Goal: Task Accomplishment & Management: Use online tool/utility

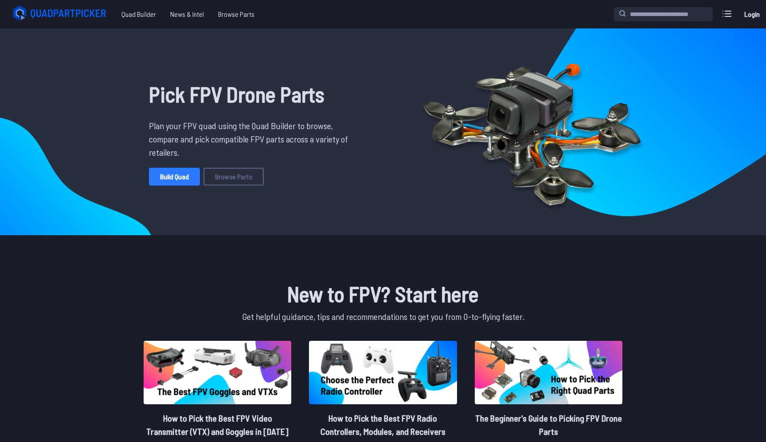
click at [181, 180] on link "Build Quad" at bounding box center [174, 177] width 51 height 18
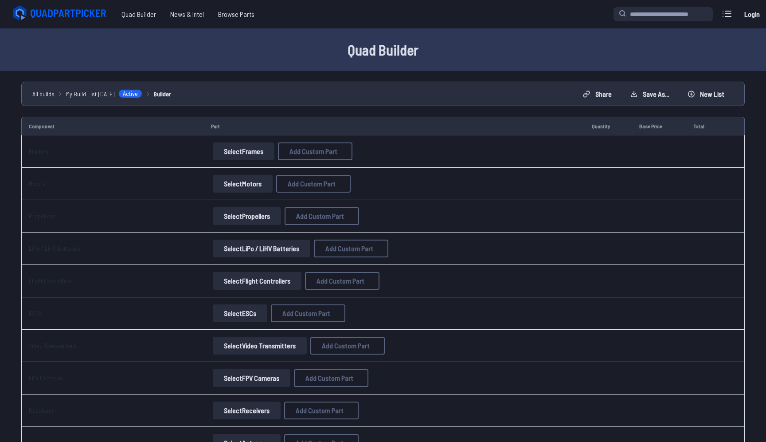
click at [242, 149] on button "Select Frames" at bounding box center [244, 151] width 62 height 18
click at [251, 152] on button "Select Frames" at bounding box center [244, 151] width 62 height 18
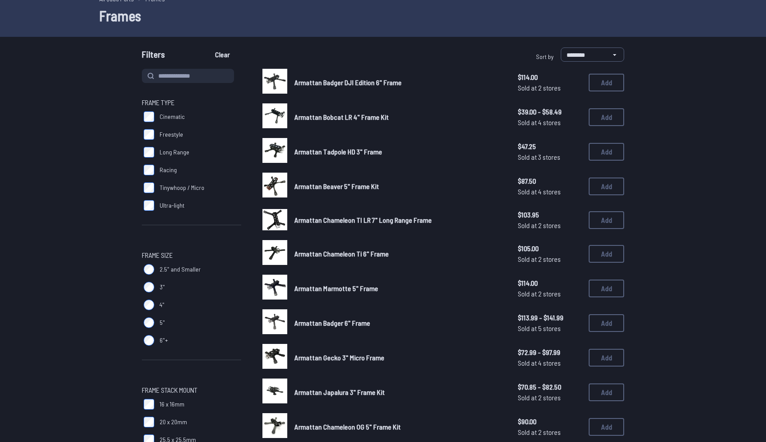
scroll to position [49, 0]
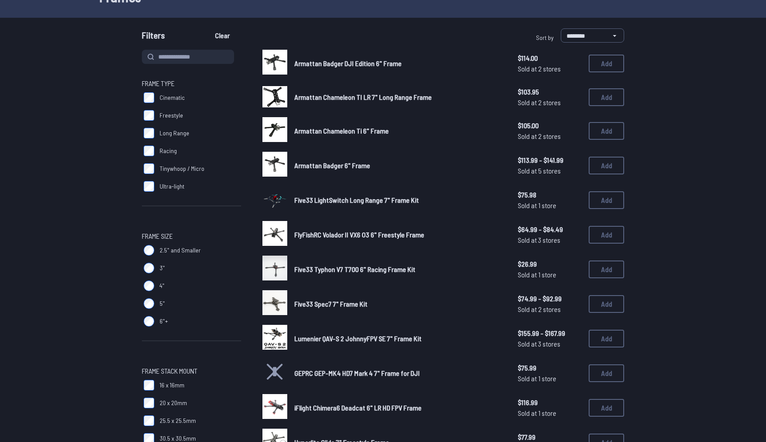
scroll to position [63, 0]
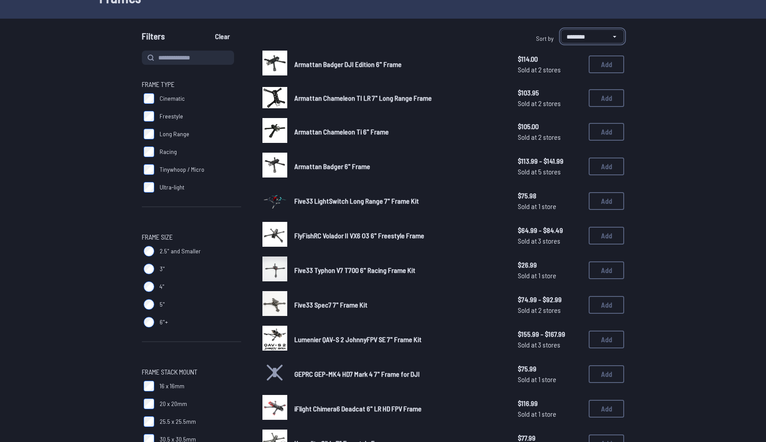
click at [578, 34] on select "**********" at bounding box center [592, 36] width 63 height 14
select select "******"
click at [561, 29] on select "**********" at bounding box center [592, 36] width 63 height 14
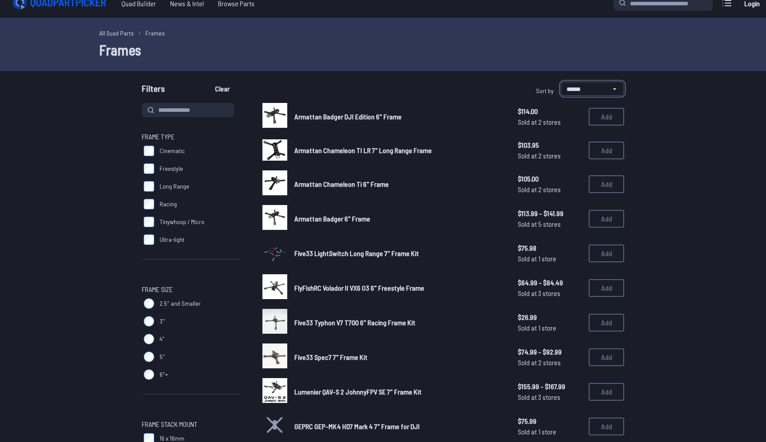
scroll to position [14, 0]
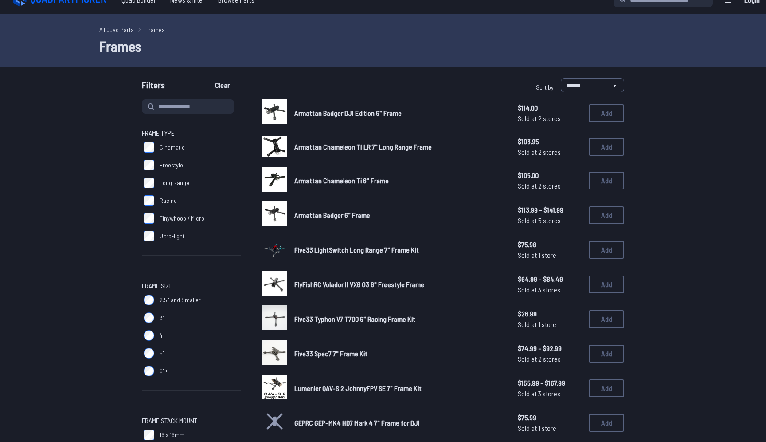
click at [359, 115] on span "Armattan Badger DJI Edition 6" Frame" at bounding box center [347, 113] width 107 height 8
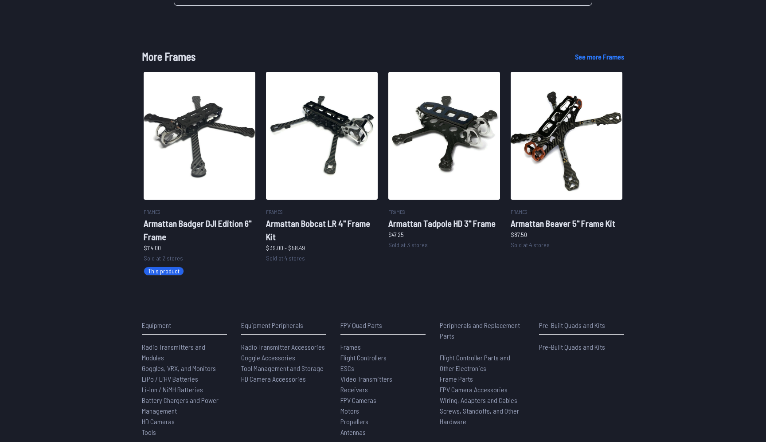
scroll to position [534, 0]
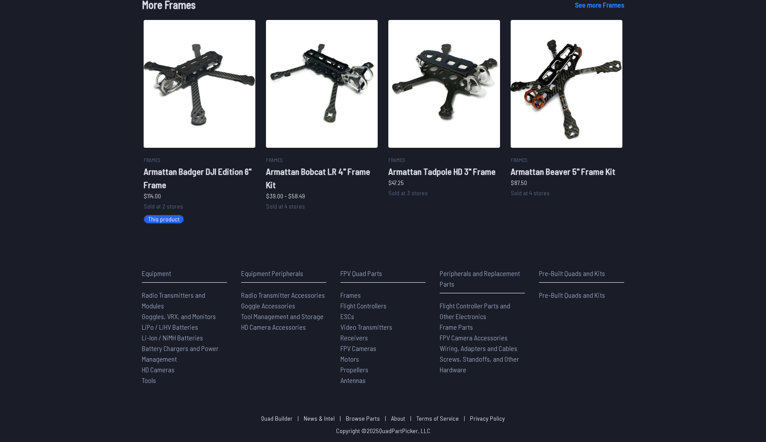
scroll to position [14, 0]
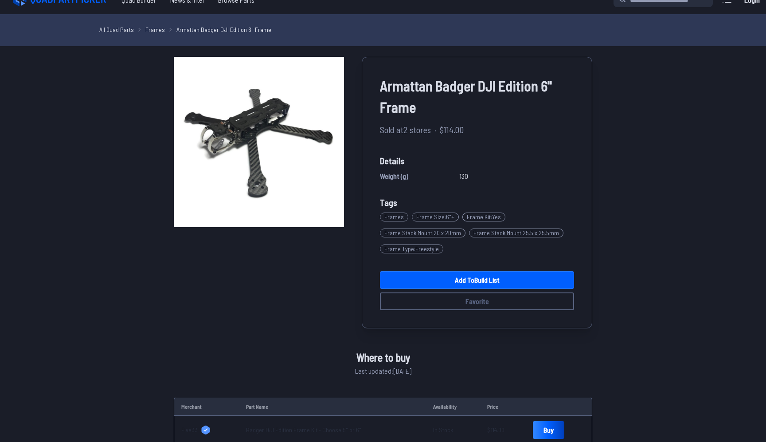
select select "******"
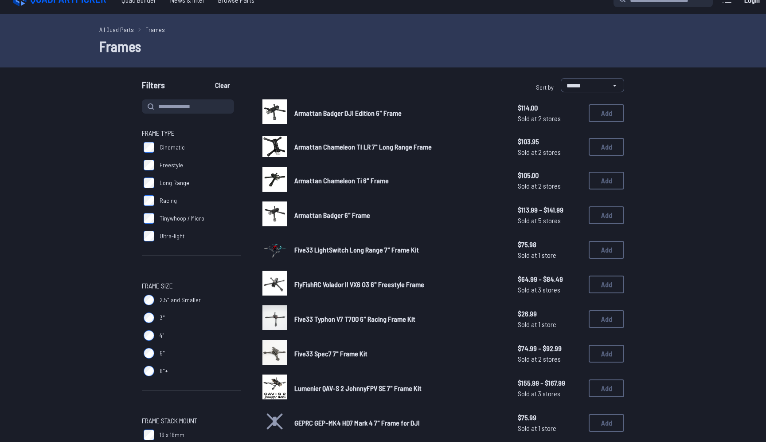
click at [326, 145] on span "Armattan Chameleon TI LR 7" Long Range Frame" at bounding box center [362, 146] width 137 height 8
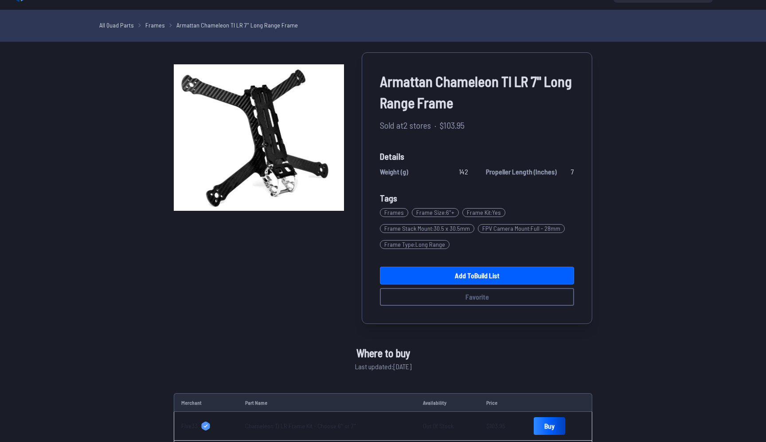
scroll to position [17, 0]
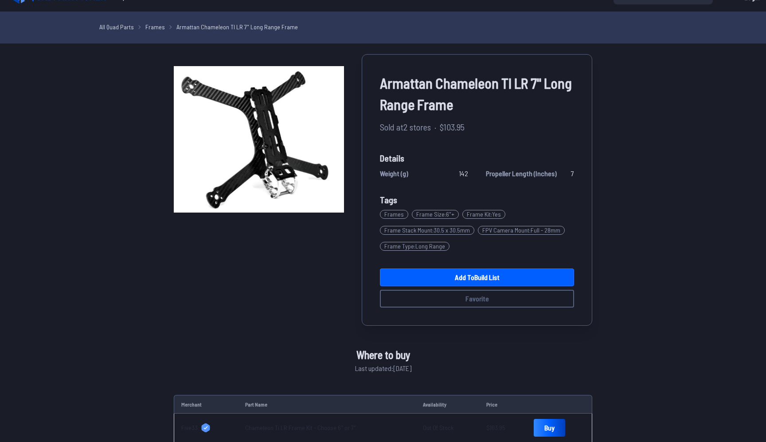
scroll to position [14, 0]
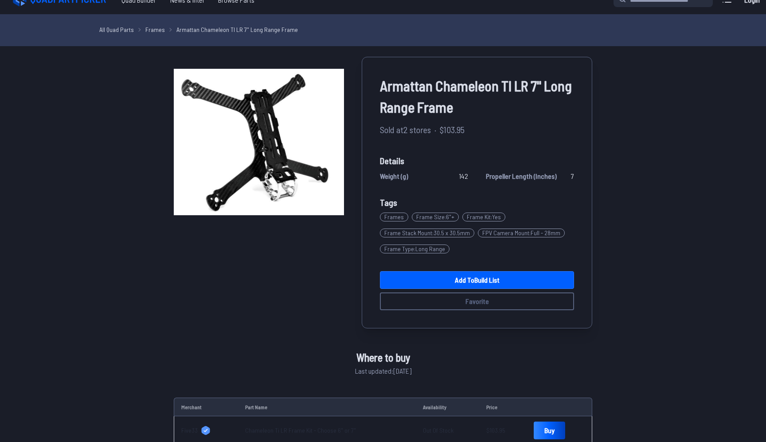
select select "******"
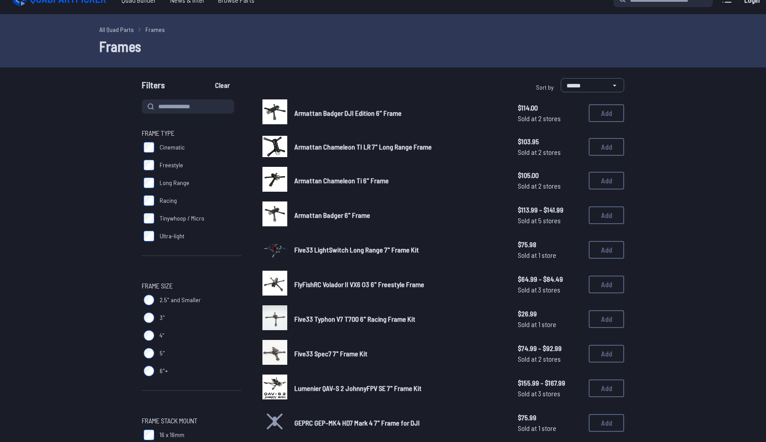
scroll to position [0, 0]
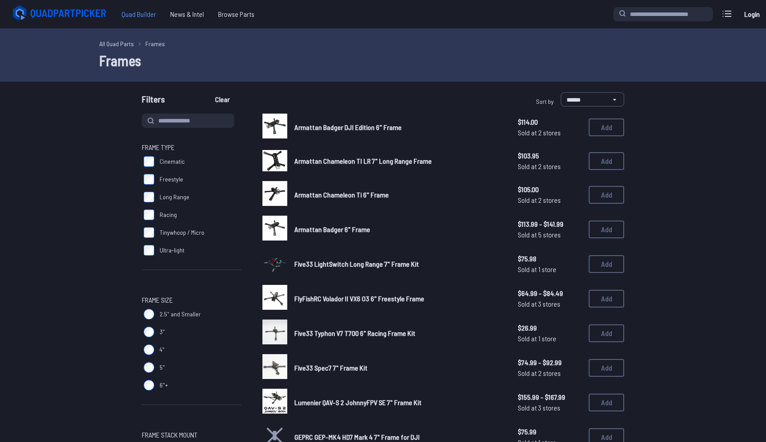
click at [146, 16] on span "Quad Builder" at bounding box center [138, 14] width 49 height 18
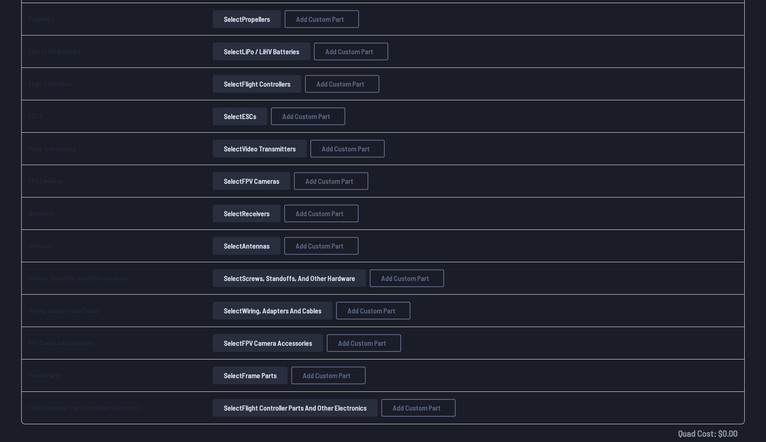
scroll to position [199, 0]
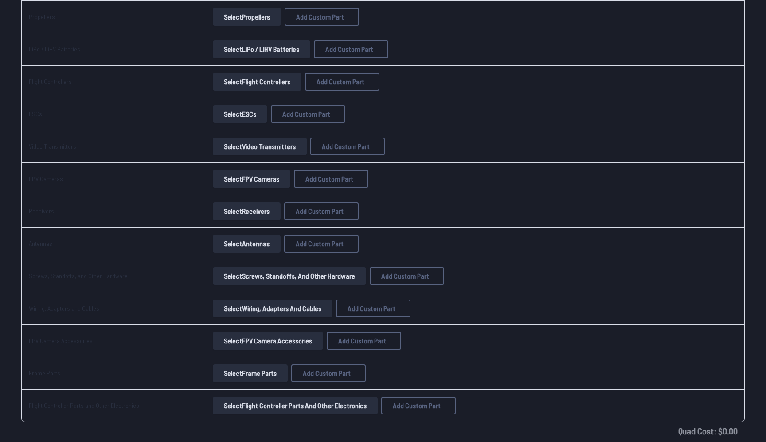
click at [259, 151] on button "Select Video Transmitters" at bounding box center [260, 146] width 94 height 18
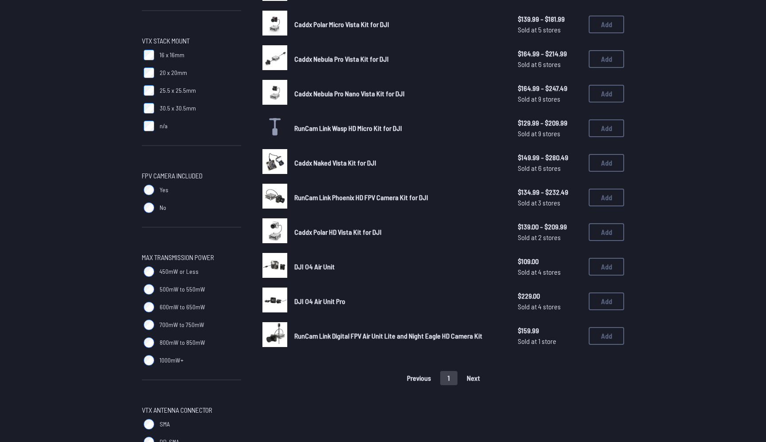
scroll to position [248, 0]
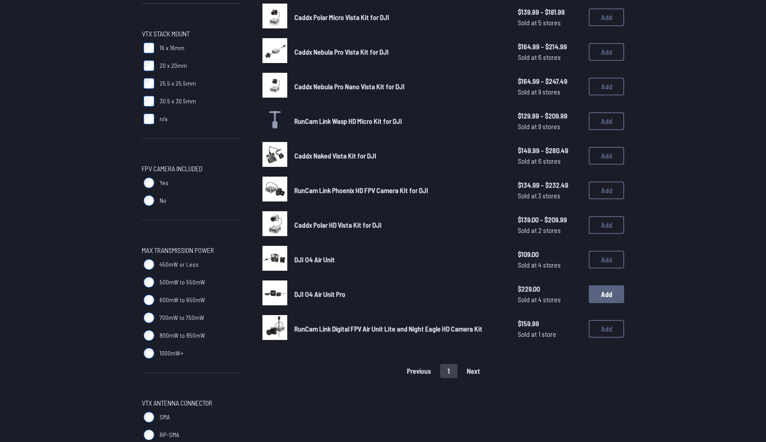
click at [605, 291] on button "Add" at bounding box center [606, 294] width 35 height 18
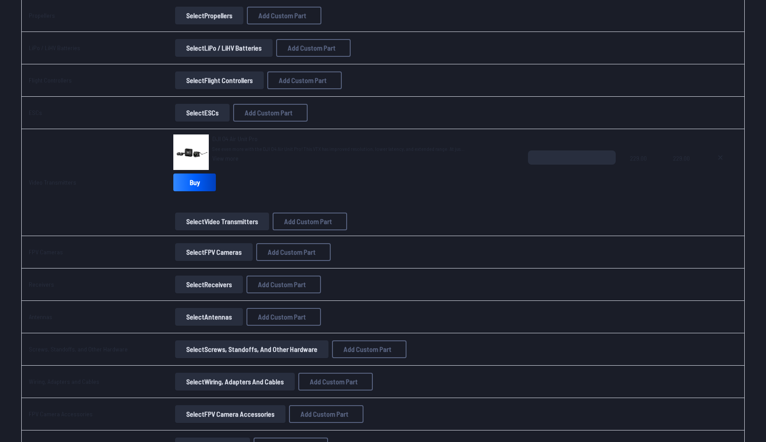
scroll to position [201, 0]
click at [209, 252] on button "Select FPV Cameras" at bounding box center [214, 252] width 78 height 18
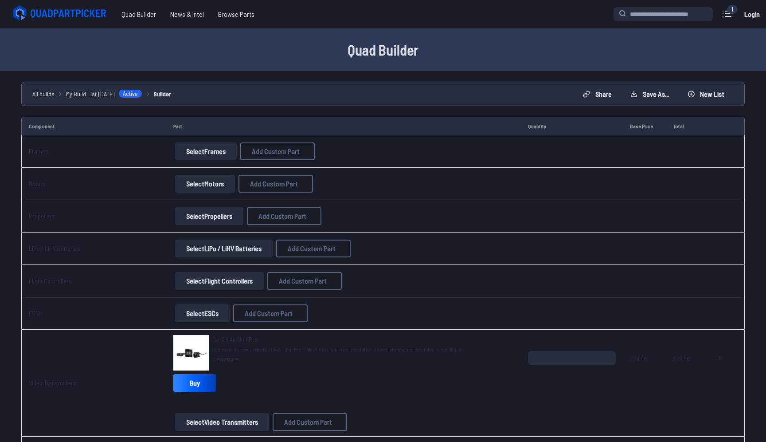
click at [214, 152] on button "Select Frames" at bounding box center [206, 151] width 62 height 18
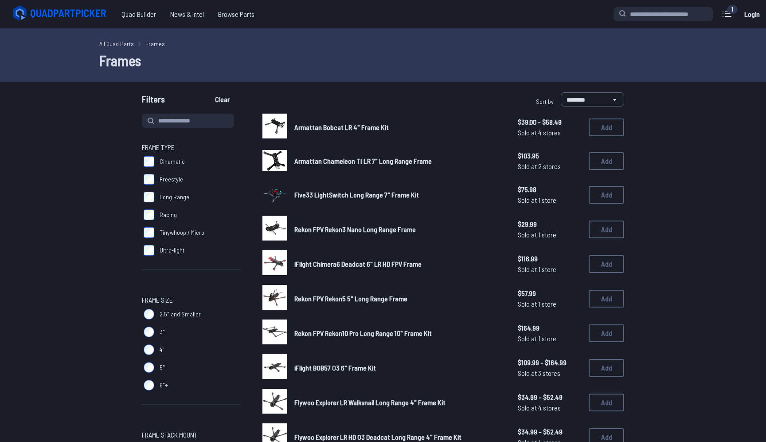
click at [338, 161] on span "Armattan Chameleon TI LR 7" Long Range Frame" at bounding box center [362, 161] width 137 height 8
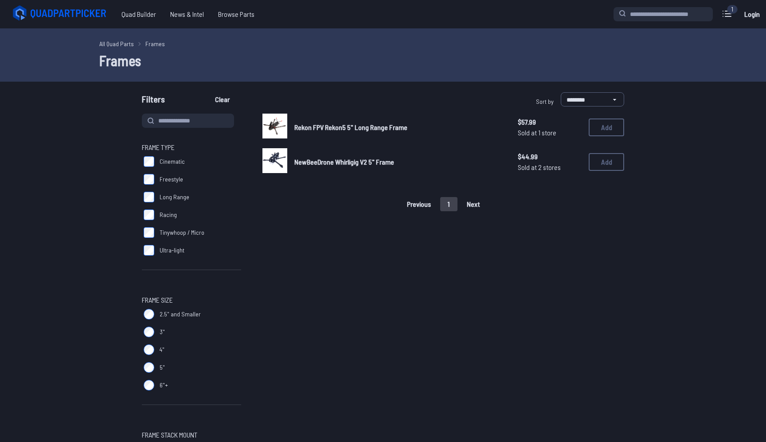
click at [339, 128] on span "Rekon FPV Rekon5 5" Long Range Frame" at bounding box center [350, 127] width 113 height 8
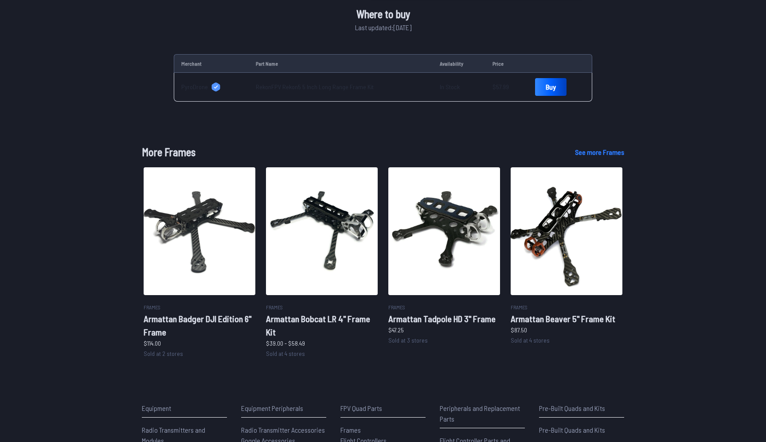
scroll to position [359, 0]
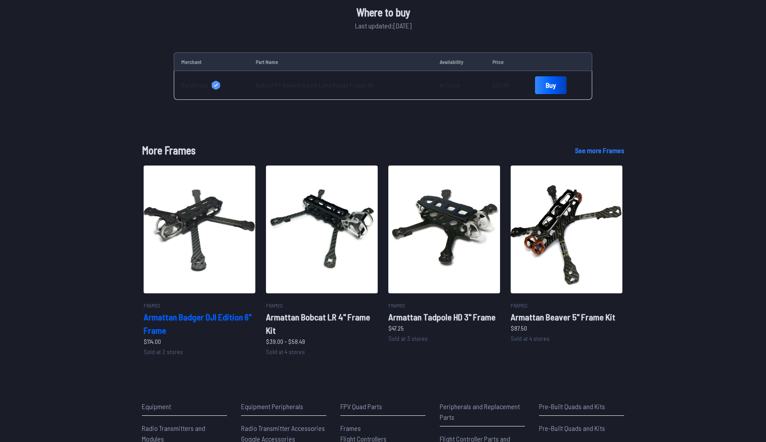
click at [205, 258] on img at bounding box center [200, 229] width 112 height 128
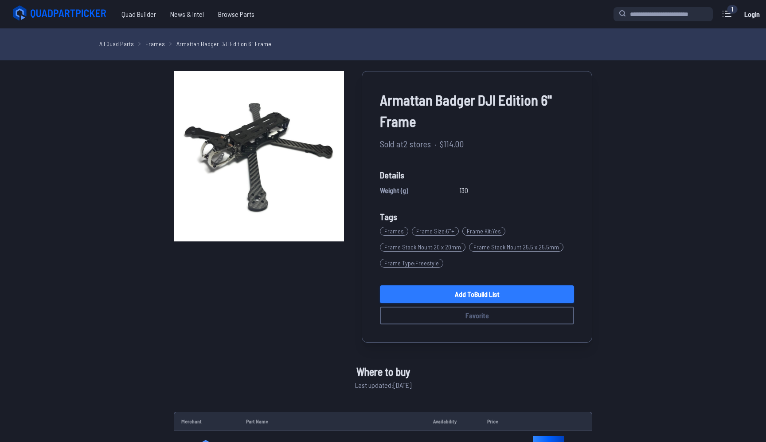
click at [458, 294] on link "Add to Build List" at bounding box center [477, 294] width 194 height 18
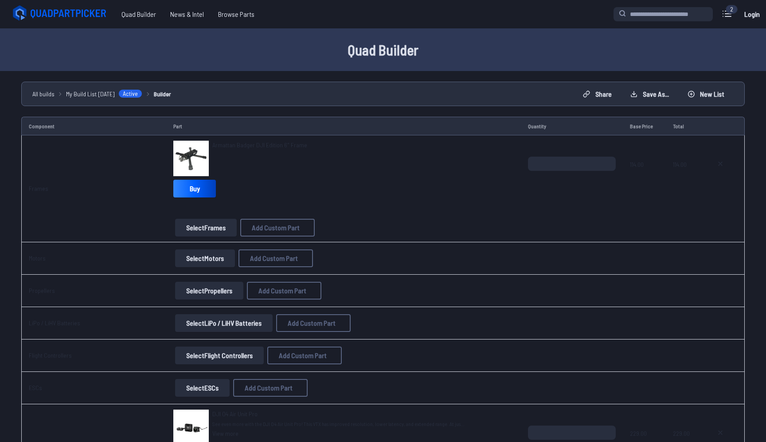
click at [206, 263] on button "Select Motors" at bounding box center [205, 258] width 60 height 18
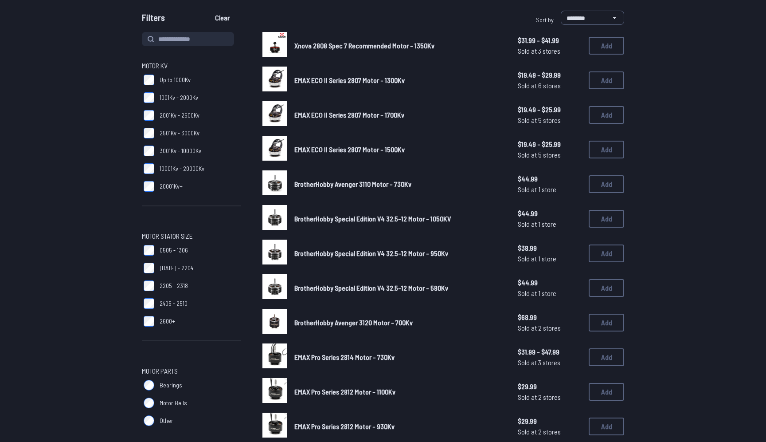
scroll to position [81, 0]
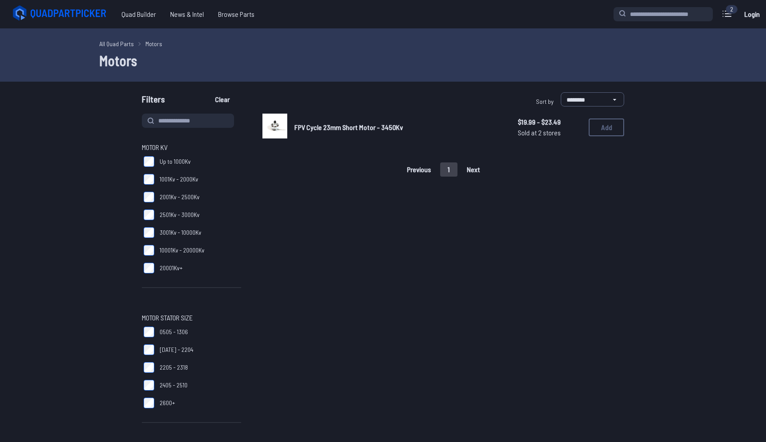
click at [360, 126] on span "FPV Cycle 23mm Short Motor - 3450Kv" at bounding box center [348, 127] width 109 height 8
click at [282, 131] on img at bounding box center [275, 126] width 25 height 25
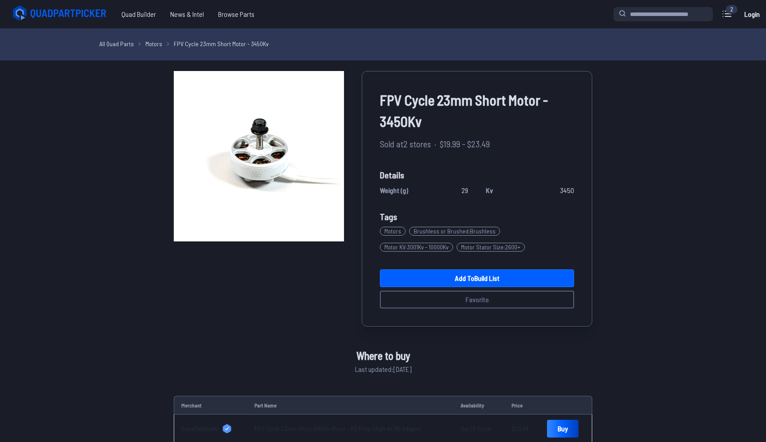
click at [118, 45] on link "All Quad Parts" at bounding box center [116, 43] width 35 height 9
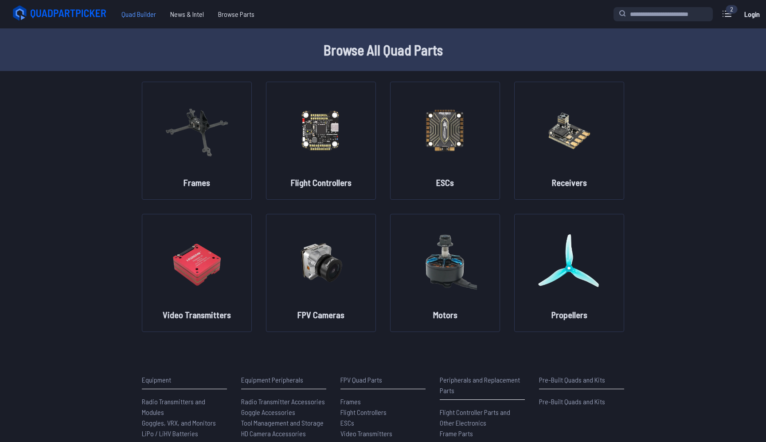
click at [142, 13] on span "Quad Builder" at bounding box center [138, 14] width 49 height 18
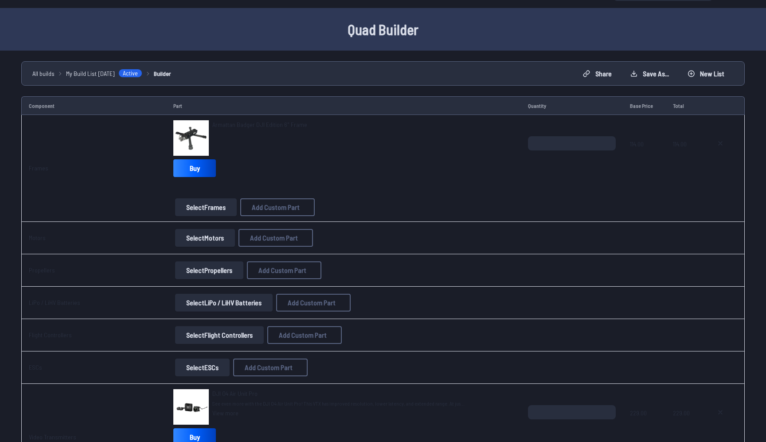
scroll to position [22, 0]
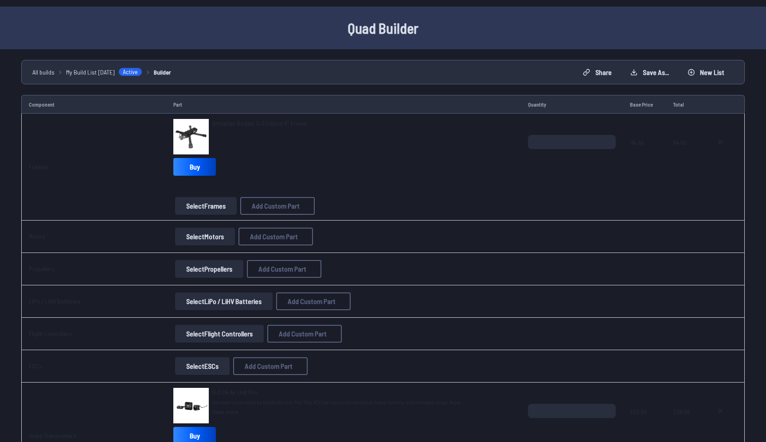
click at [200, 207] on button "Select Frames" at bounding box center [206, 206] width 62 height 18
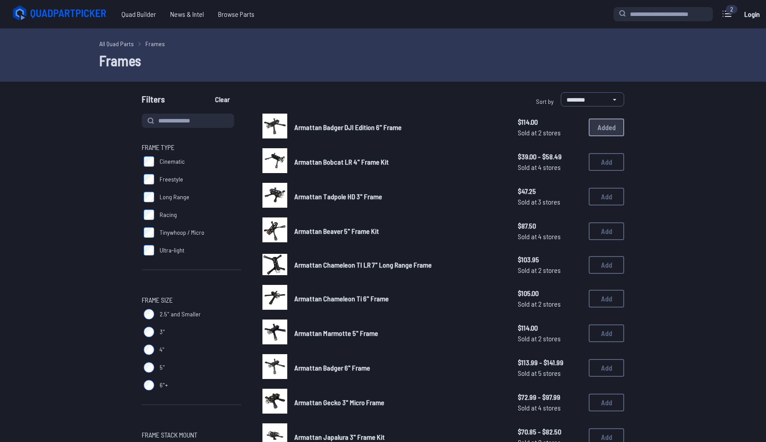
click at [213, 204] on label "Long Range" at bounding box center [191, 197] width 99 height 18
click at [212, 203] on label "Long Range" at bounding box center [191, 197] width 99 height 18
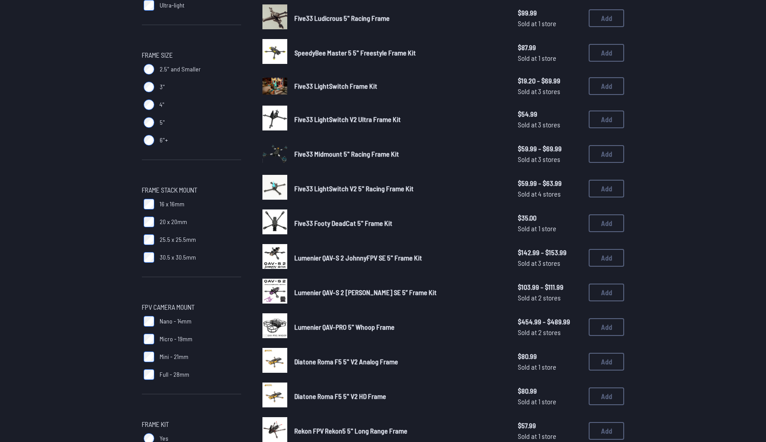
scroll to position [242, 0]
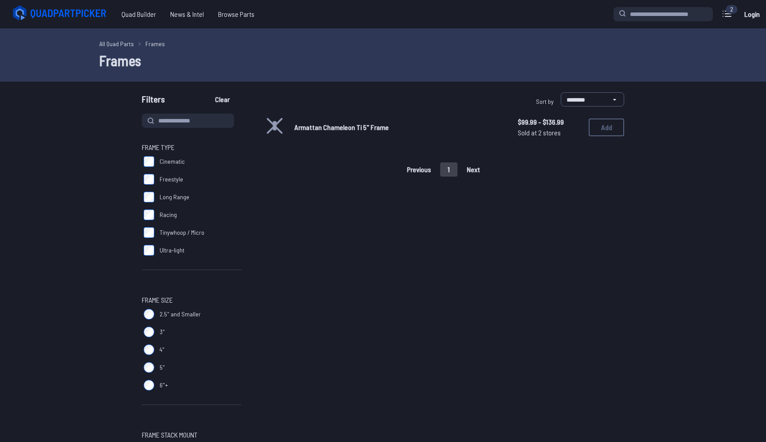
click at [323, 127] on span "Armattan Chameleon Ti 5" Frame" at bounding box center [341, 127] width 94 height 8
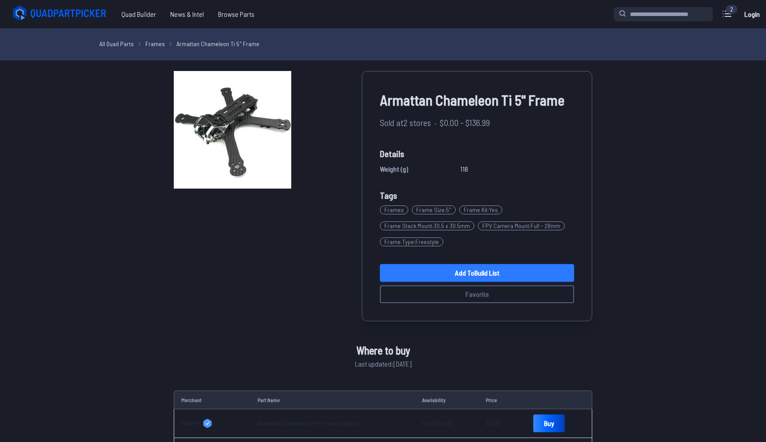
click at [435, 275] on link "Add to Build List" at bounding box center [477, 273] width 194 height 18
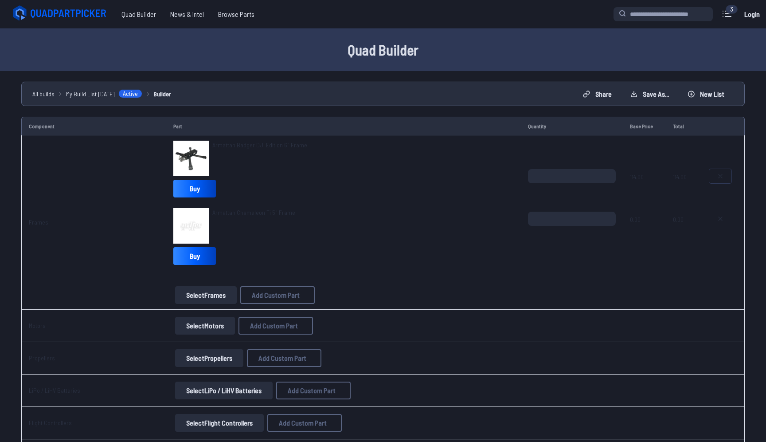
click at [719, 177] on icon at bounding box center [721, 176] width 4 height 4
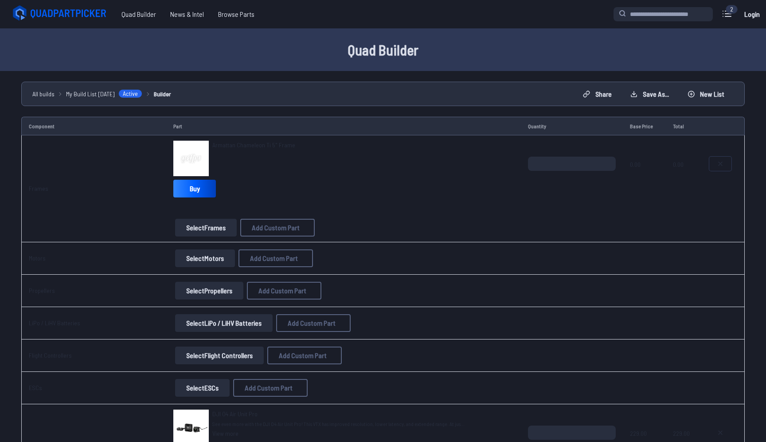
click at [720, 164] on icon at bounding box center [721, 164] width 4 height 4
type textarea "**********"
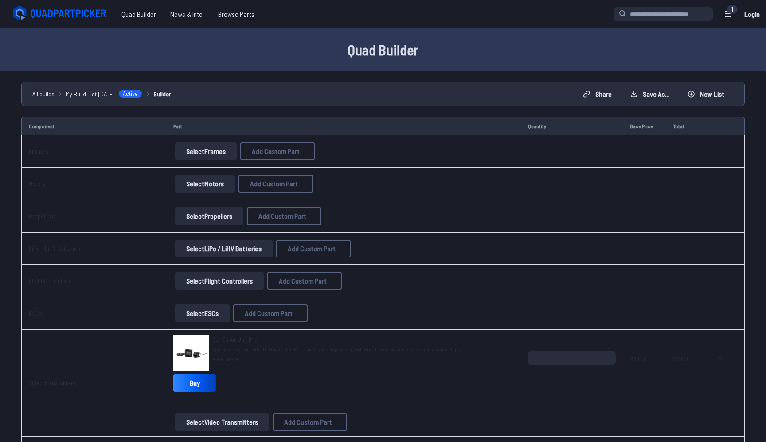
click at [206, 148] on button "Select Frames" at bounding box center [206, 151] width 62 height 18
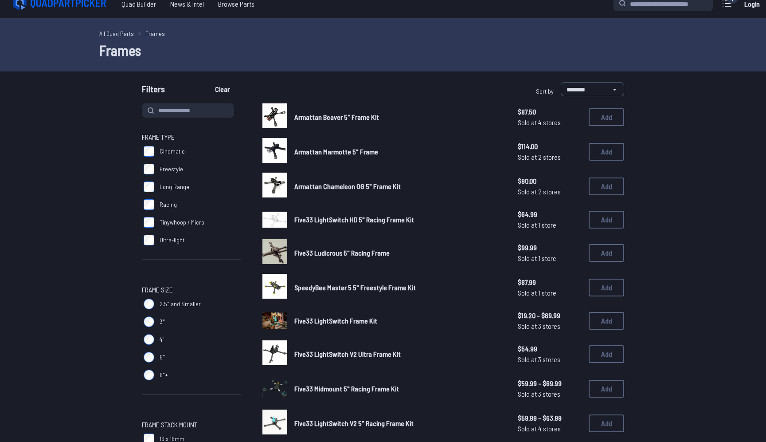
scroll to position [7, 0]
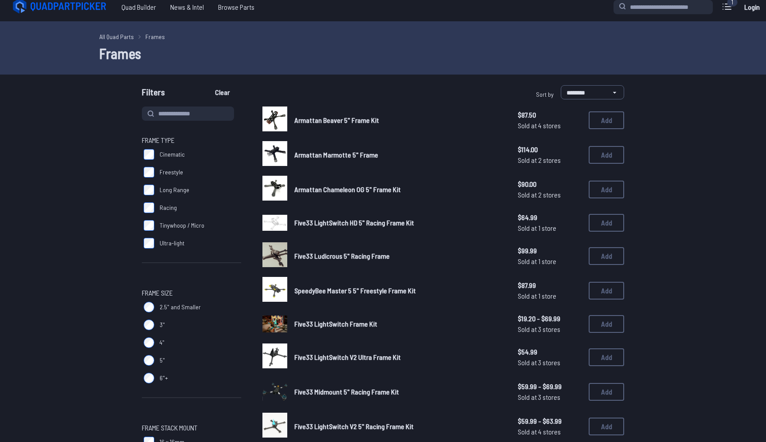
click at [278, 185] on img at bounding box center [275, 188] width 25 height 25
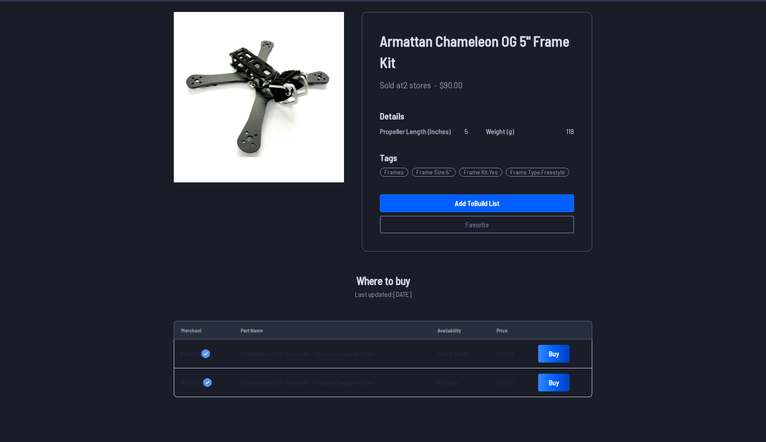
scroll to position [64, 0]
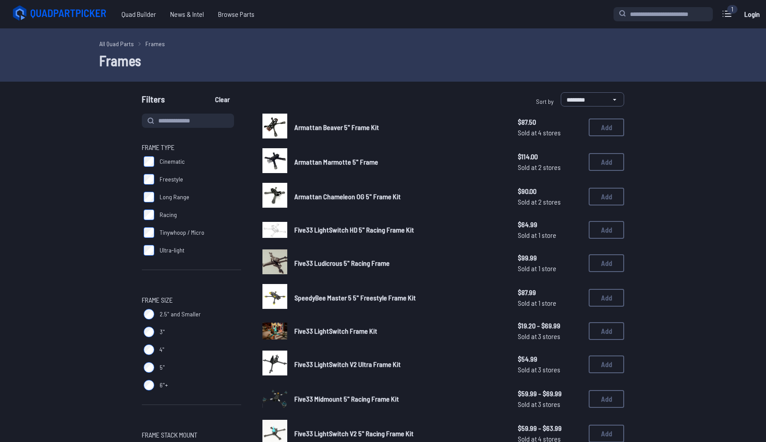
scroll to position [7, 0]
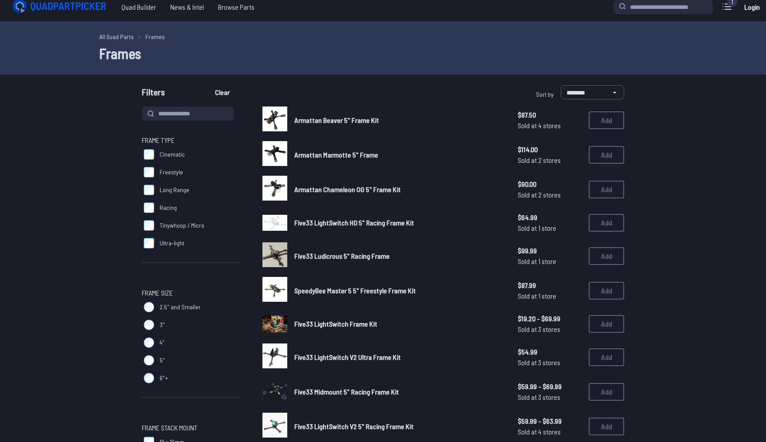
click at [276, 118] on img at bounding box center [275, 118] width 25 height 25
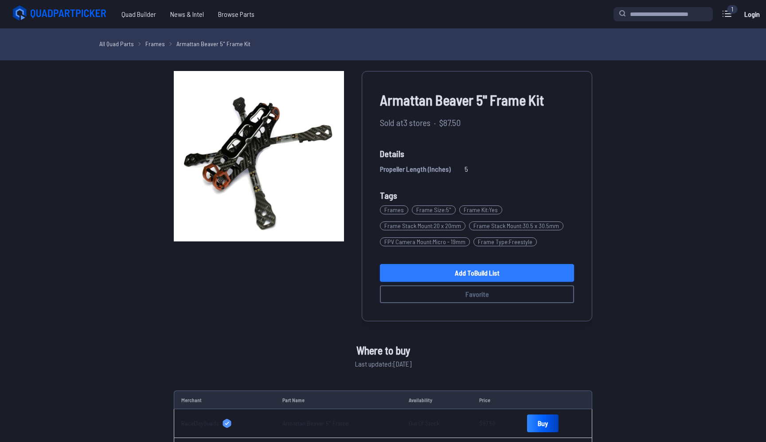
click at [410, 271] on link "Add to Build List" at bounding box center [477, 273] width 194 height 18
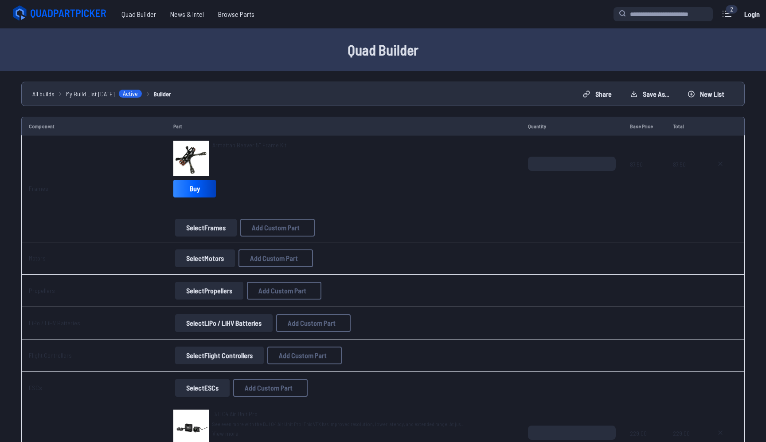
click at [189, 259] on button "Select Motors" at bounding box center [205, 258] width 60 height 18
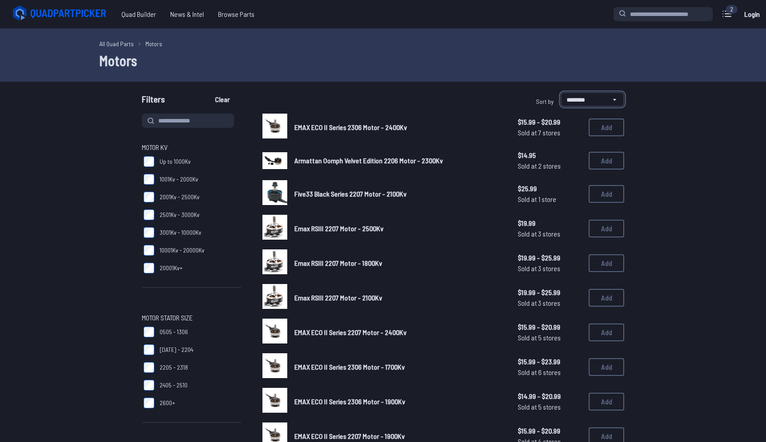
click at [586, 98] on select "**********" at bounding box center [592, 99] width 63 height 14
select select "**********"
click at [561, 92] on select "**********" at bounding box center [592, 99] width 63 height 14
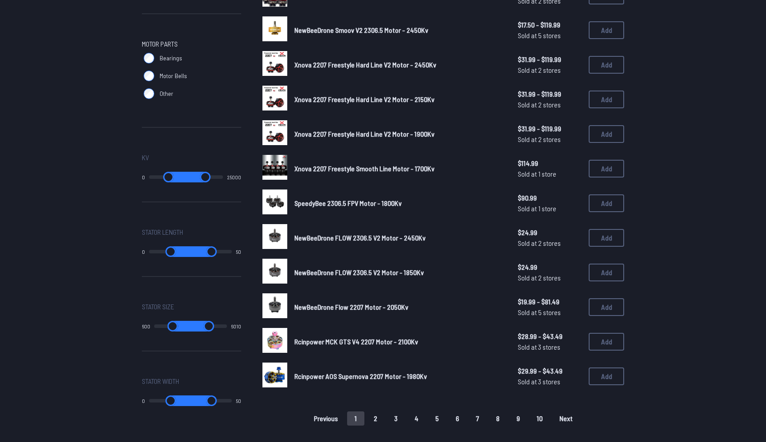
scroll to position [409, 0]
click at [328, 236] on span "NewBeeDrone FLOW 2306.5 V2 Motor - 2450Kv" at bounding box center [359, 237] width 131 height 8
click at [333, 233] on span "NewBeeDrone FLOW 2306.5 V2 Motor - 2450Kv" at bounding box center [359, 237] width 131 height 8
click at [605, 230] on button "Add" at bounding box center [606, 237] width 35 height 18
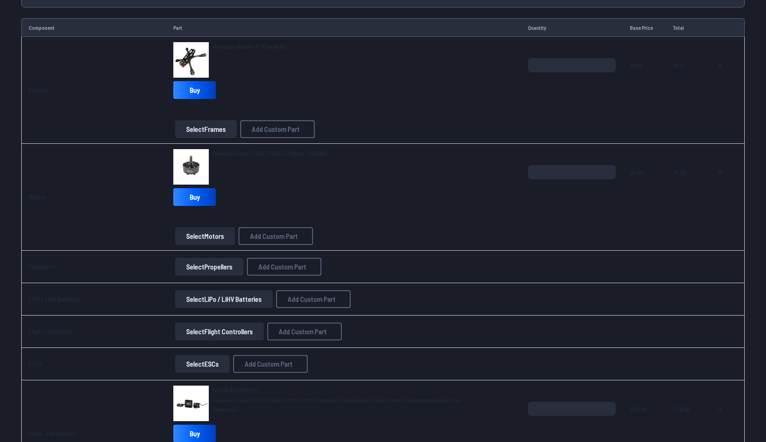
scroll to position [101, 0]
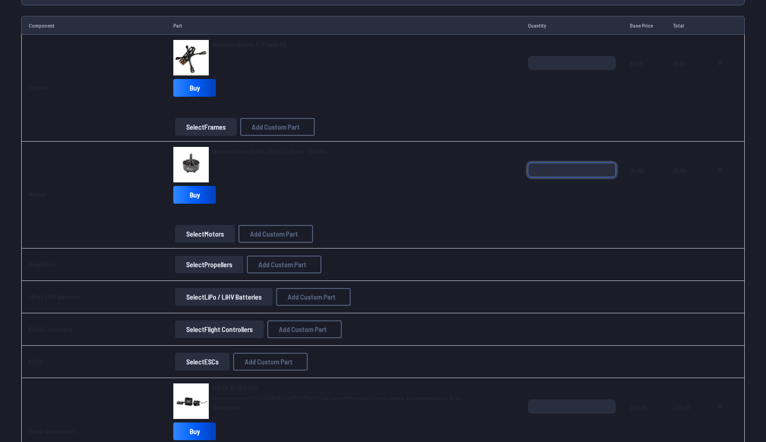
click at [605, 166] on input "*" at bounding box center [572, 170] width 88 height 14
type input "*"
click at [605, 166] on input "*" at bounding box center [572, 170] width 88 height 14
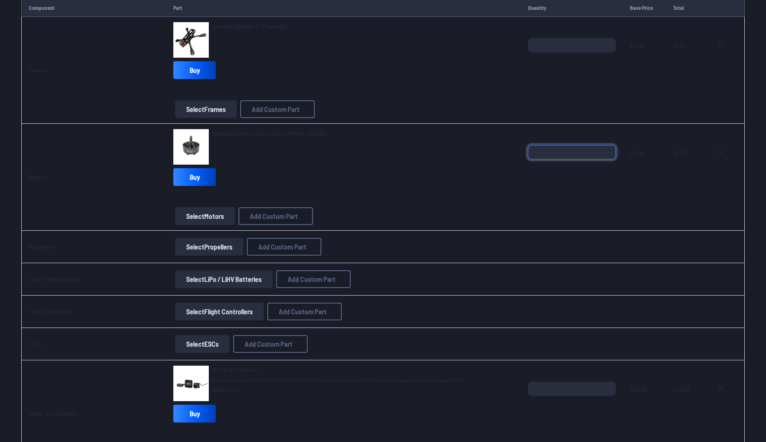
scroll to position [124, 0]
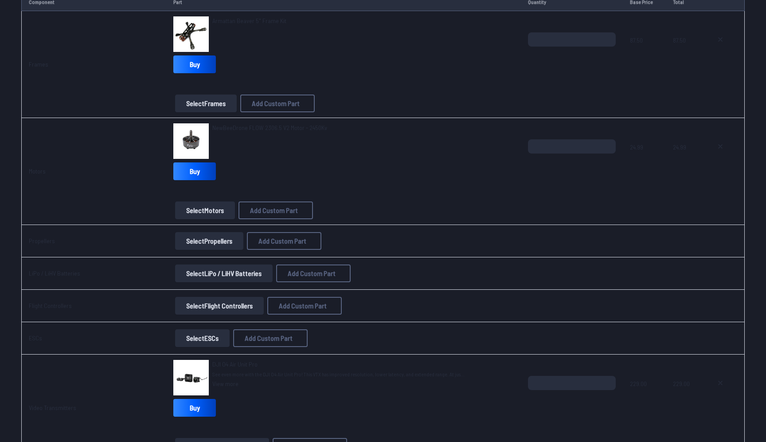
click at [213, 244] on button "Select Propellers" at bounding box center [209, 241] width 68 height 18
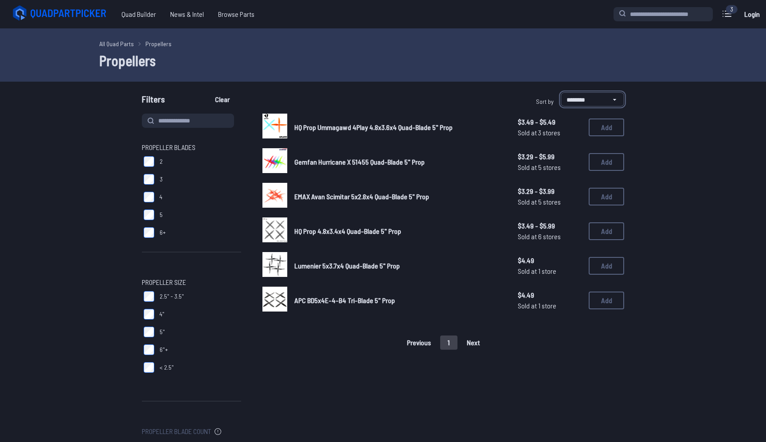
click at [588, 99] on select "**********" at bounding box center [592, 99] width 63 height 14
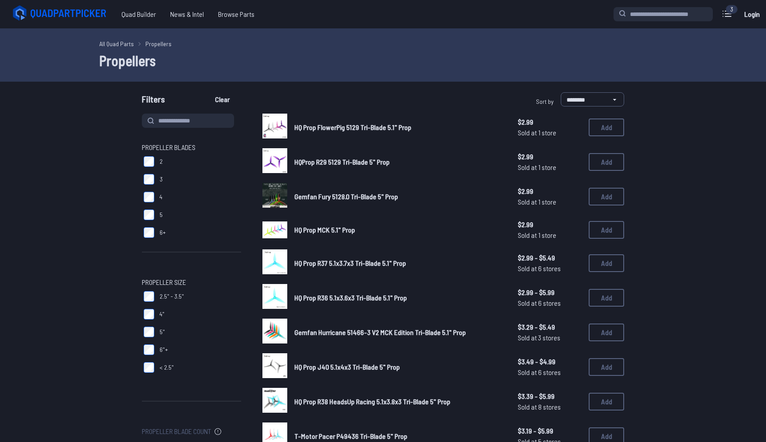
click at [368, 124] on span "HQ Prop FlowerPig 5129 Tri-Blade 5.1" Prop" at bounding box center [352, 127] width 117 height 8
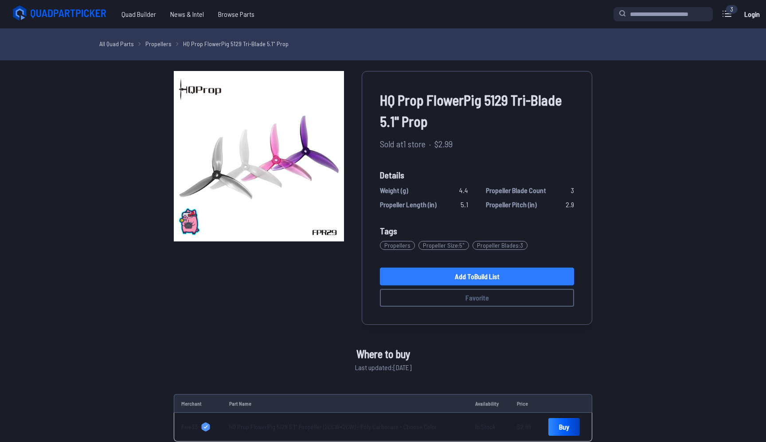
click at [402, 276] on link "Add to Build List" at bounding box center [477, 276] width 194 height 18
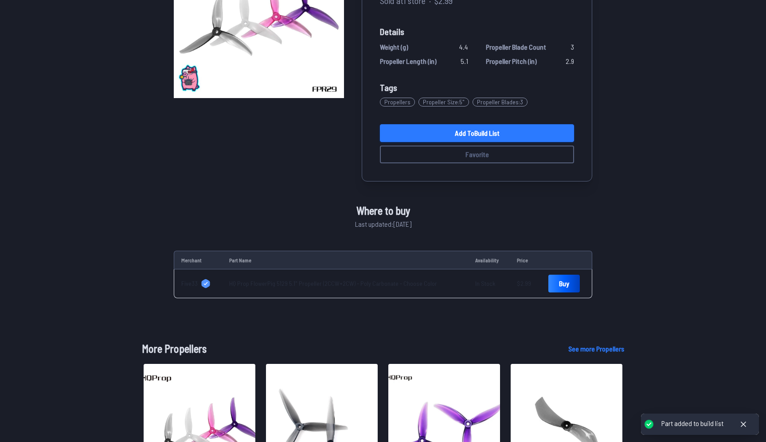
scroll to position [138, 0]
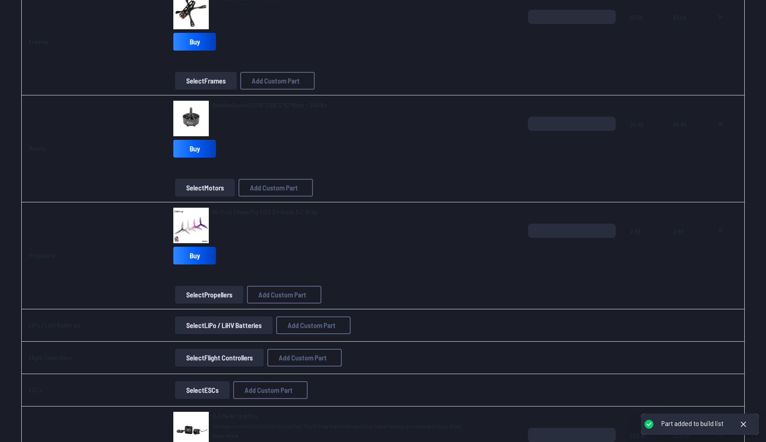
scroll to position [148, 0]
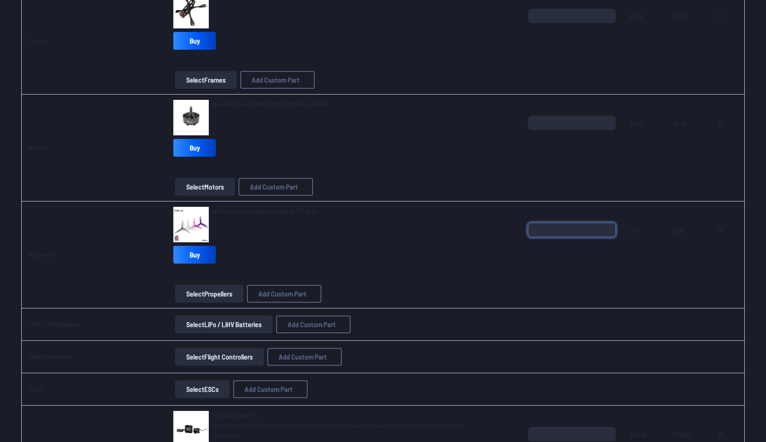
click at [607, 227] on input "*" at bounding box center [572, 230] width 88 height 14
type input "*"
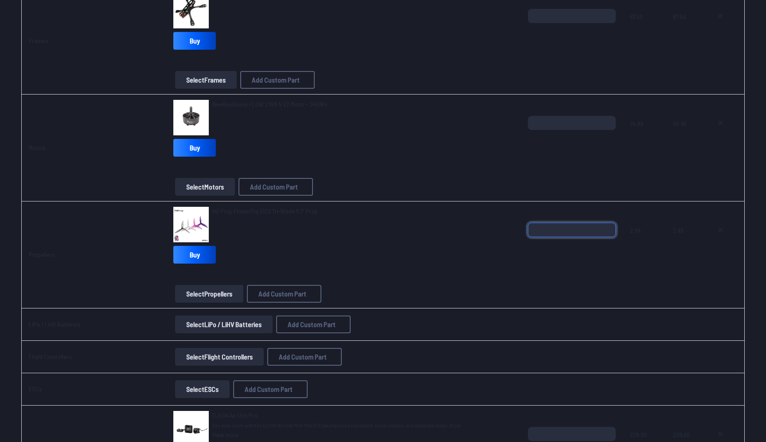
click at [607, 233] on input "*" at bounding box center [572, 230] width 88 height 14
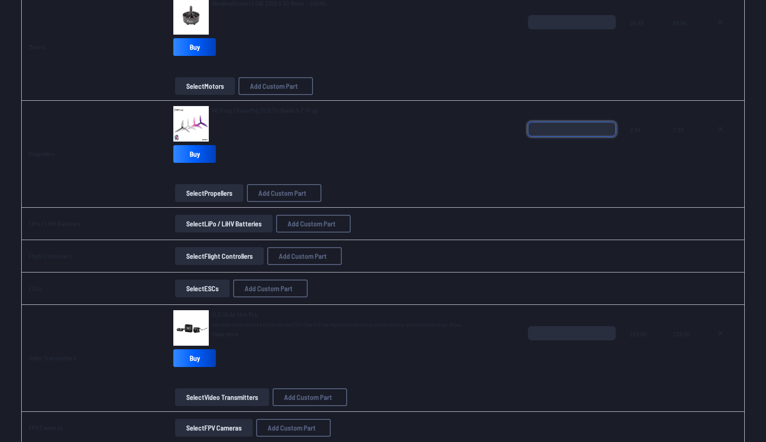
scroll to position [256, 0]
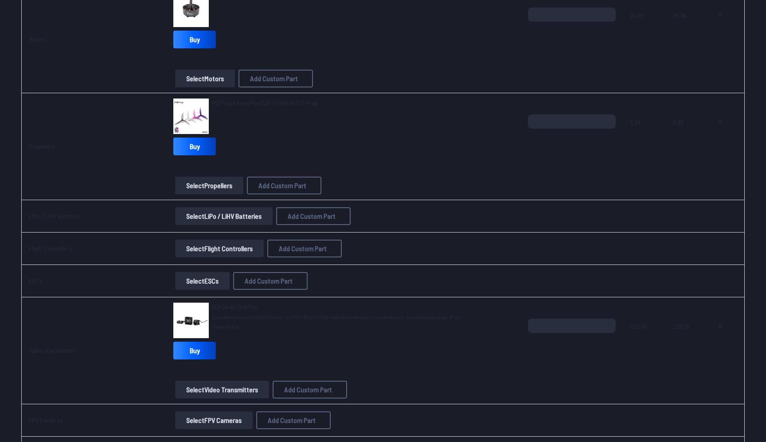
click at [226, 252] on button "Select Flight Controllers" at bounding box center [219, 248] width 89 height 18
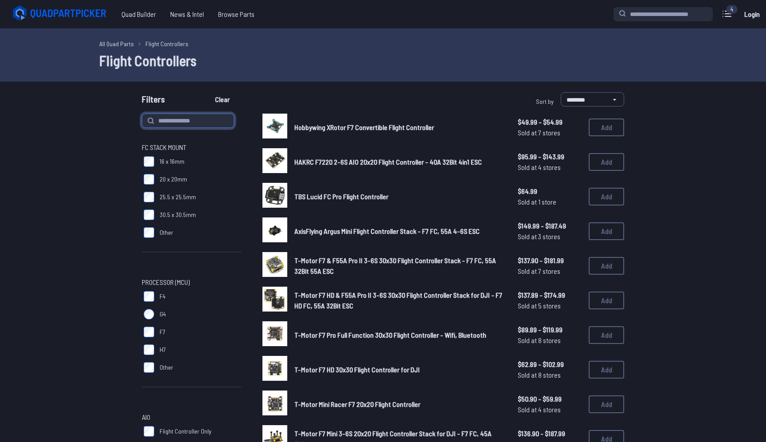
click at [220, 123] on input at bounding box center [188, 121] width 92 height 14
type input "***"
click at [208, 92] on button "Clear" at bounding box center [223, 99] width 30 height 14
type input "***"
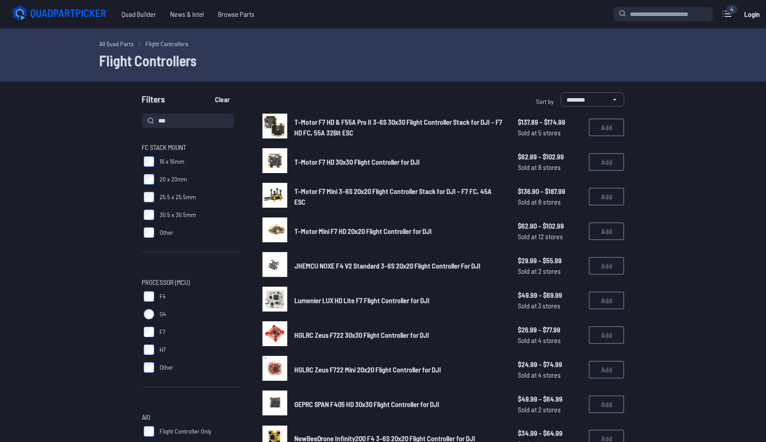
click at [319, 123] on span "T-Motor F7 HD & F55A Pro II 3-6S 30x30 Flight Controller Stack for DJI - F7 HD …" at bounding box center [398, 127] width 208 height 19
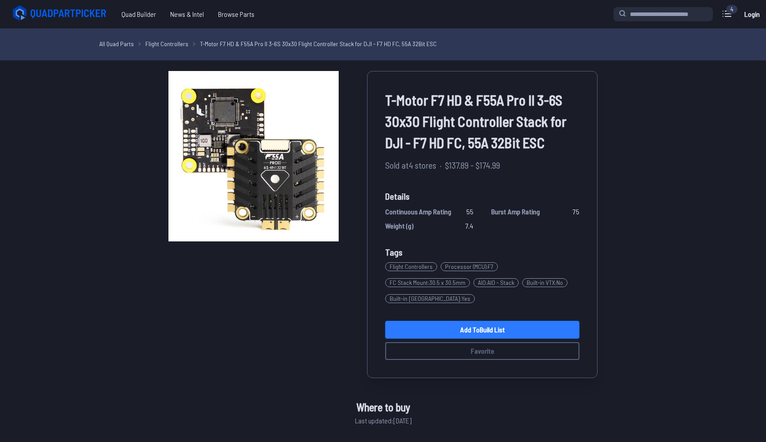
click at [430, 329] on link "Add to Build List" at bounding box center [482, 330] width 194 height 18
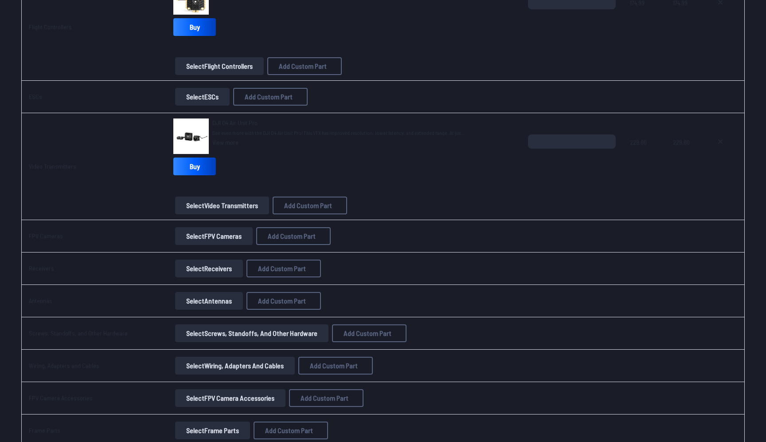
scroll to position [516, 0]
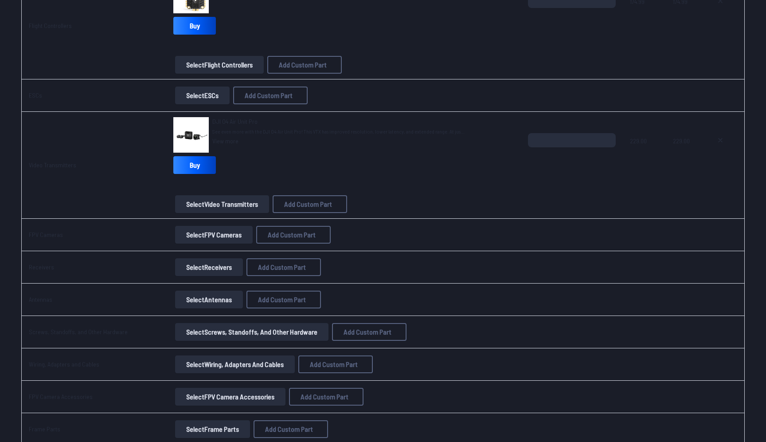
click at [200, 301] on button "Select Antennas" at bounding box center [209, 300] width 68 height 18
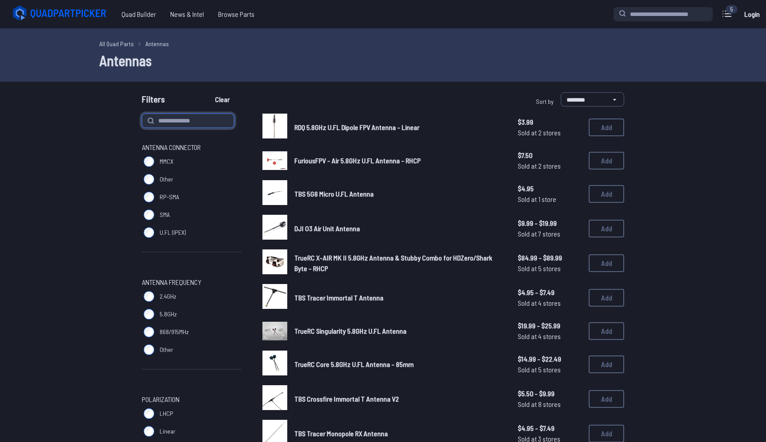
click at [187, 122] on input at bounding box center [188, 121] width 92 height 14
type input "***"
click at [208, 92] on button "Clear" at bounding box center [223, 99] width 30 height 14
type input "***"
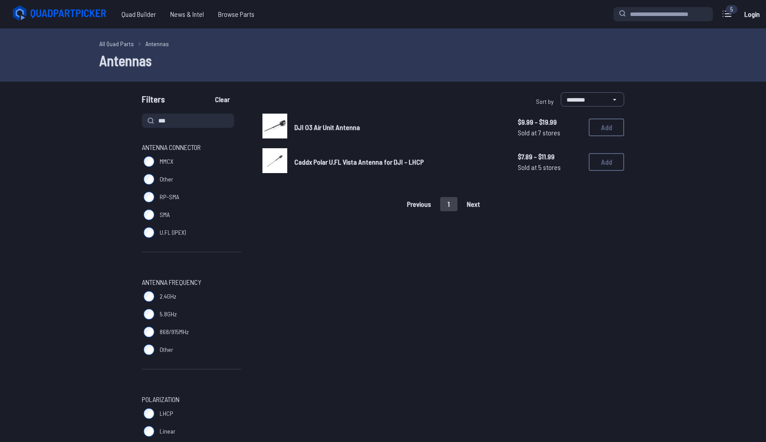
click at [328, 127] on span "DJI O3 Air Unit Antenna" at bounding box center [327, 127] width 66 height 8
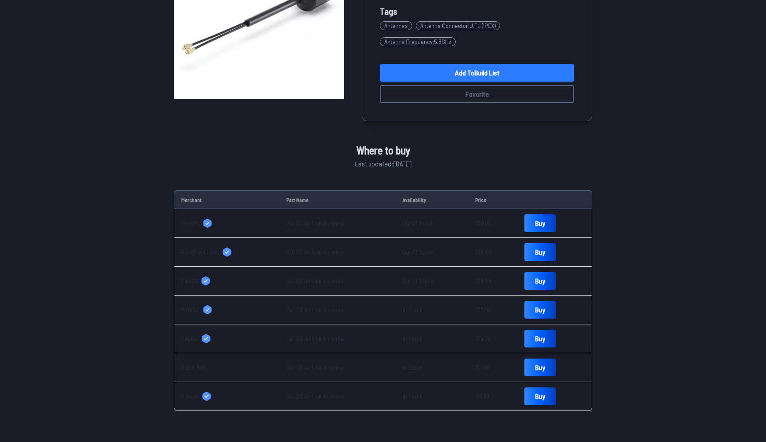
scroll to position [143, 0]
click at [478, 72] on link "Add to Build List" at bounding box center [477, 72] width 194 height 18
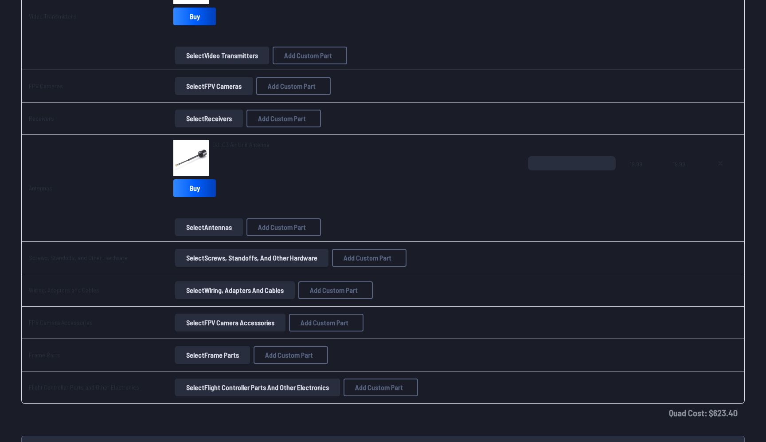
scroll to position [666, 0]
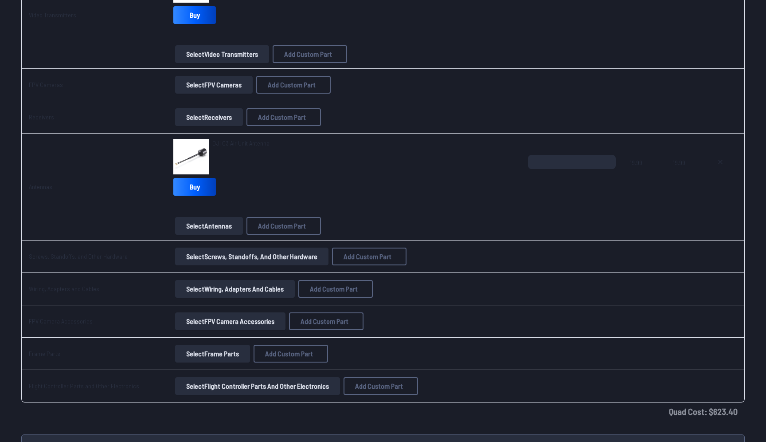
click at [225, 260] on button "Select Screws, Standoffs, and Other Hardware" at bounding box center [251, 256] width 153 height 18
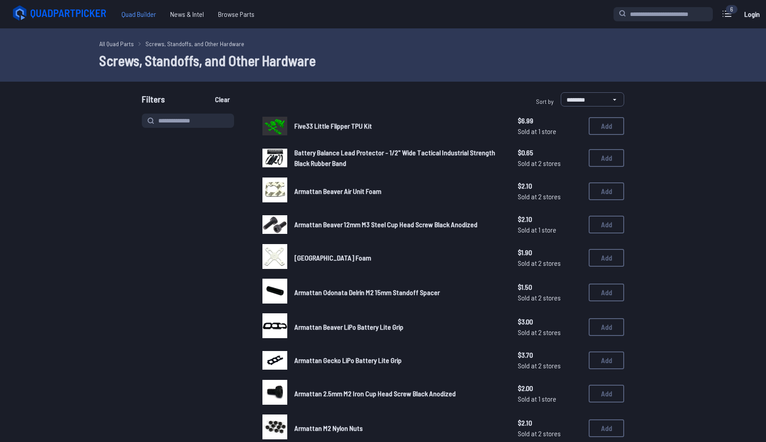
click at [137, 14] on span "Quad Builder" at bounding box center [138, 14] width 49 height 18
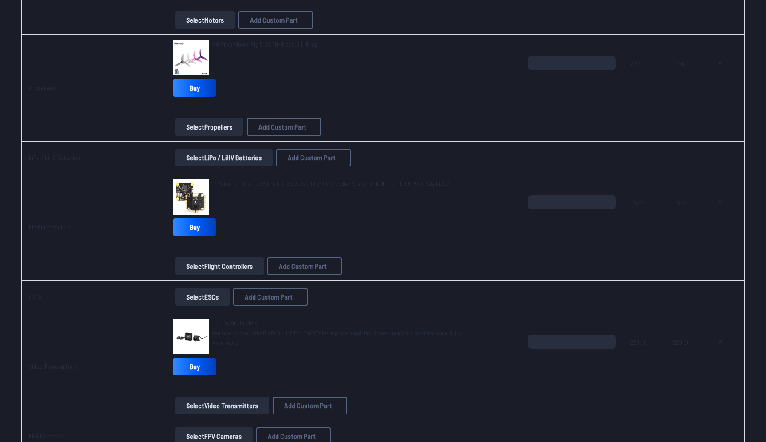
scroll to position [316, 0]
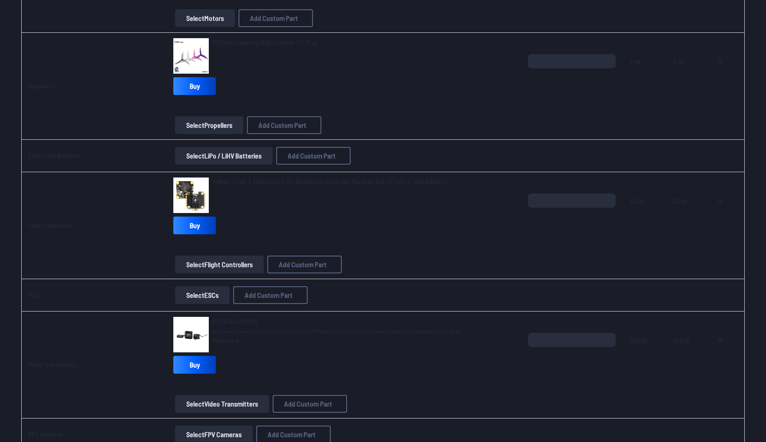
click at [231, 154] on button "Select LiPo / LiHV Batteries" at bounding box center [224, 156] width 98 height 18
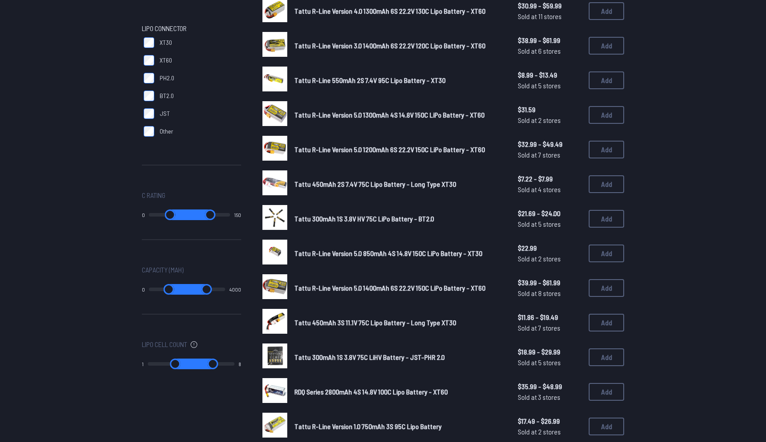
scroll to position [298, 0]
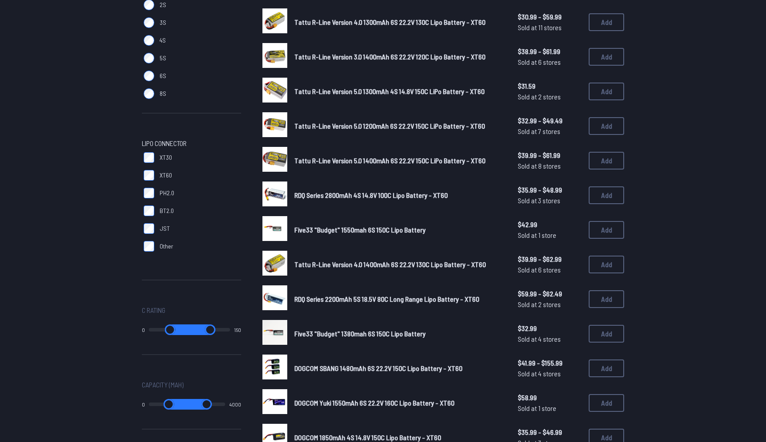
scroll to position [177, 0]
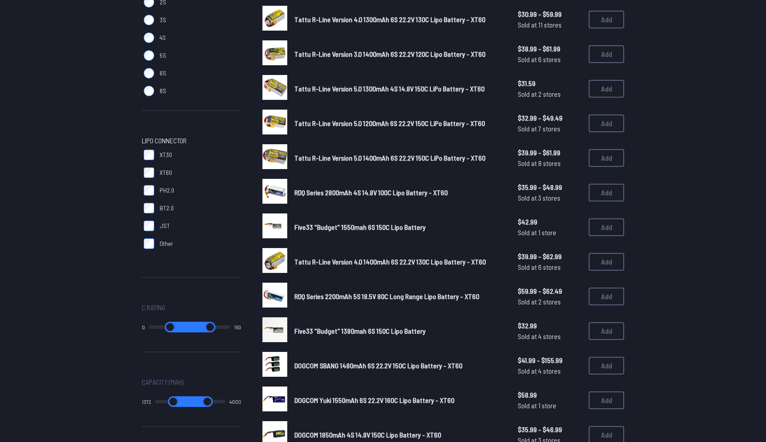
drag, startPoint x: 155, startPoint y: 403, endPoint x: 177, endPoint y: 400, distance: 22.3
type input "****"
click at [177, 400] on input "range" at bounding box center [173, 401] width 36 height 11
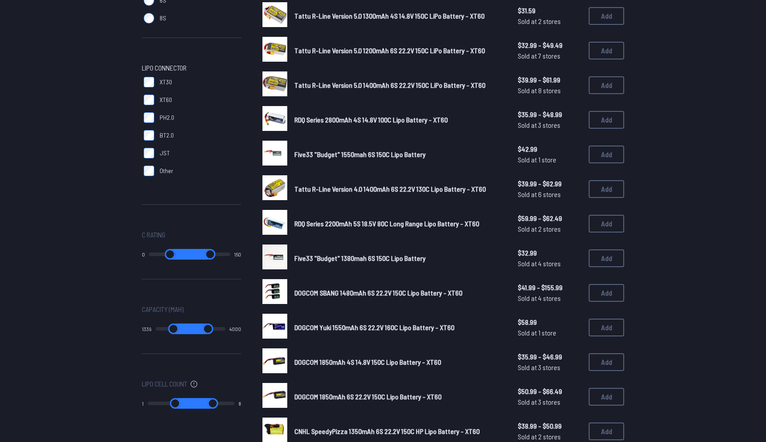
type input "****"
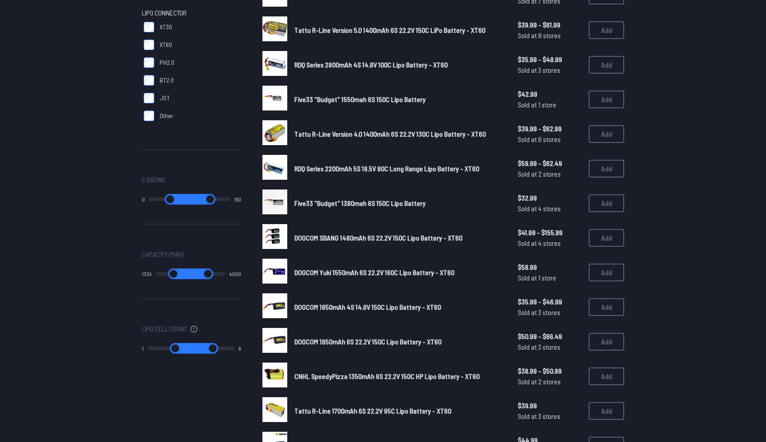
scroll to position [307, 0]
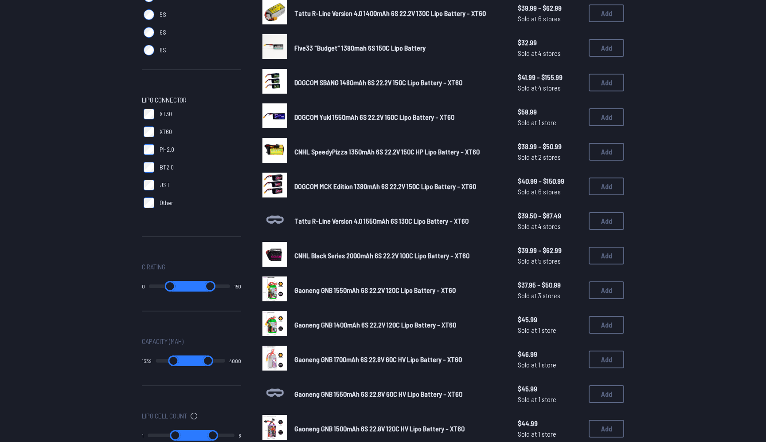
scroll to position [223, 0]
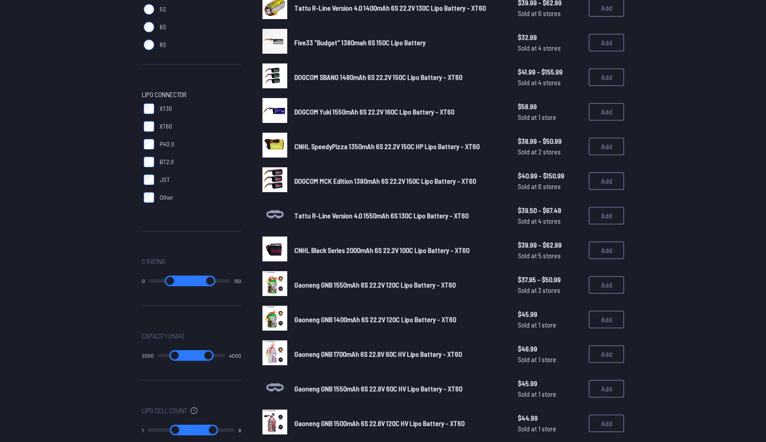
type input "****"
click at [188, 357] on input "range" at bounding box center [175, 355] width 34 height 11
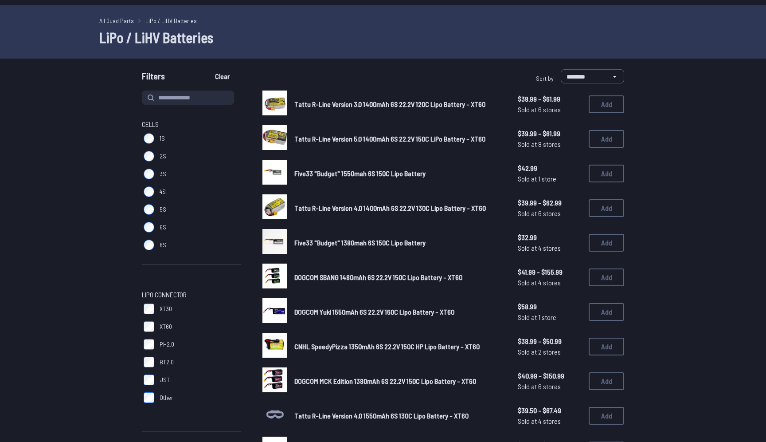
type input "****"
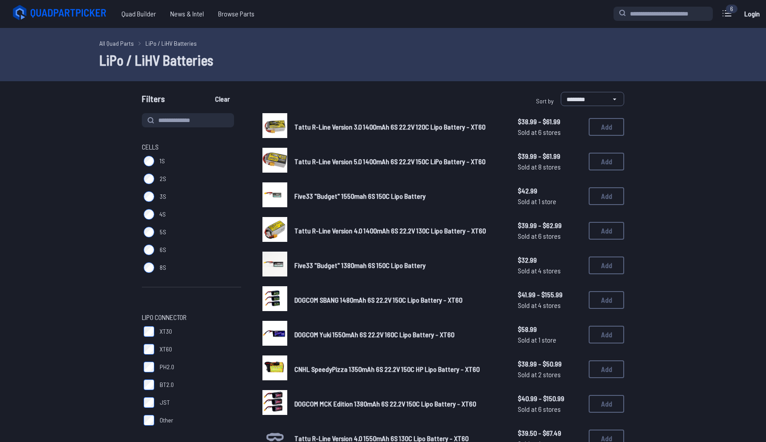
scroll to position [0, 0]
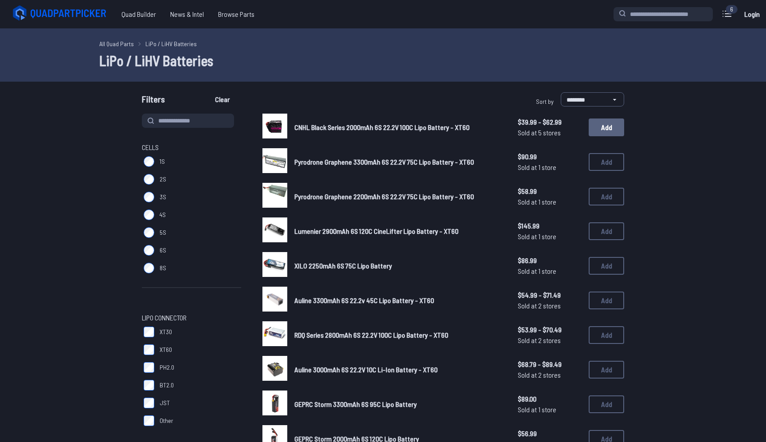
click at [605, 126] on button "Add" at bounding box center [606, 127] width 35 height 18
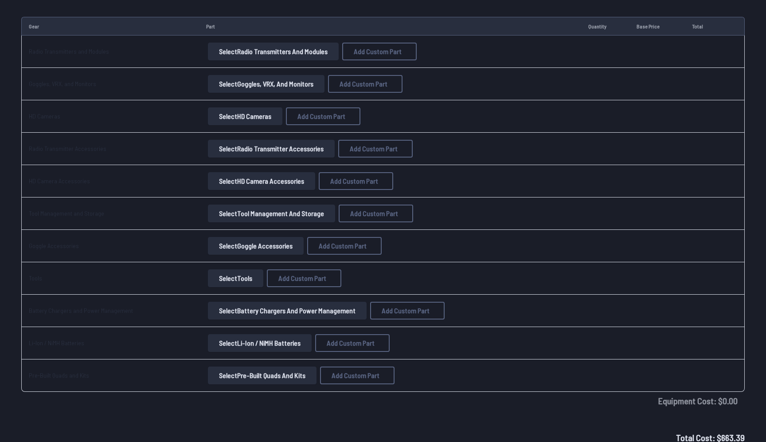
scroll to position [1158, 0]
click at [241, 50] on button "Select Radio Transmitters and Modules" at bounding box center [273, 51] width 131 height 18
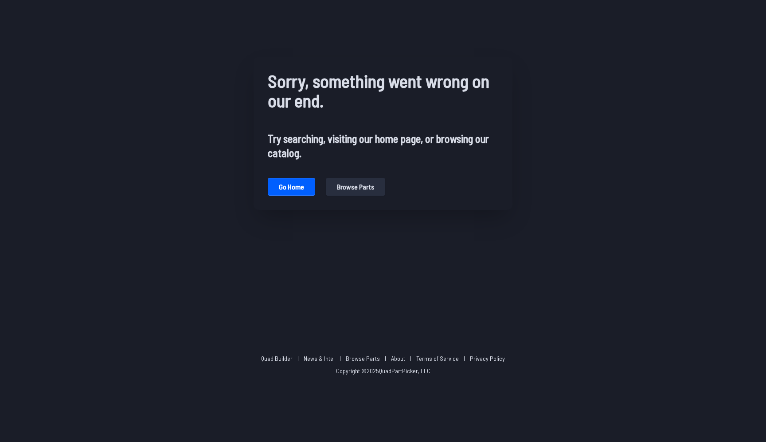
click at [333, 188] on button "Browse parts" at bounding box center [355, 187] width 59 height 18
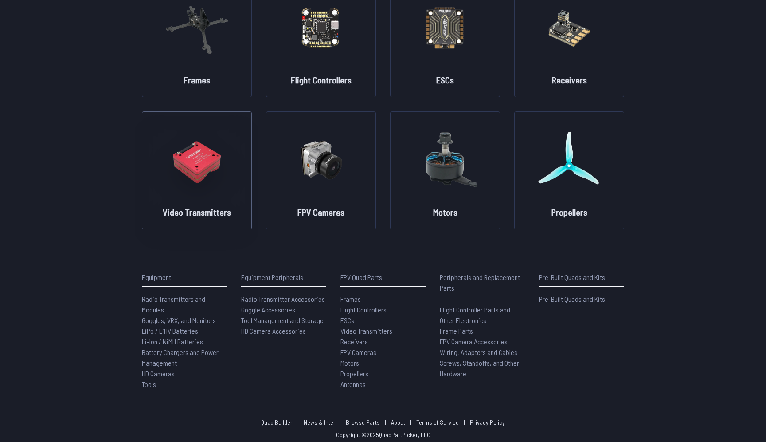
scroll to position [105, 0]
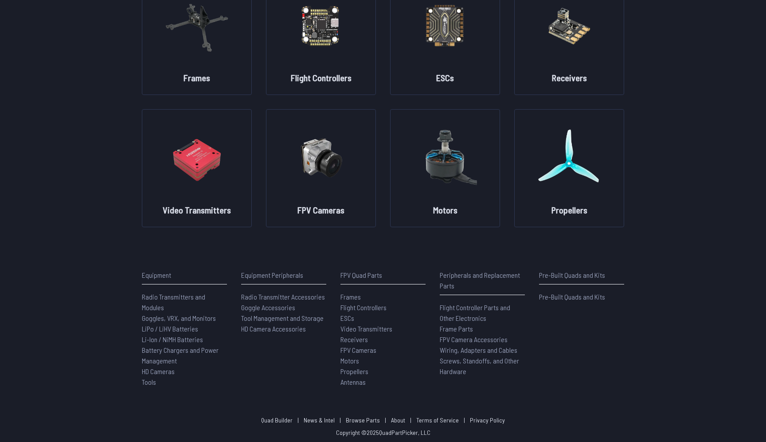
click at [260, 275] on p "Equipment Peripherals" at bounding box center [283, 275] width 85 height 11
click at [177, 318] on span "Goggles, VRX, and Monitors" at bounding box center [179, 318] width 74 height 8
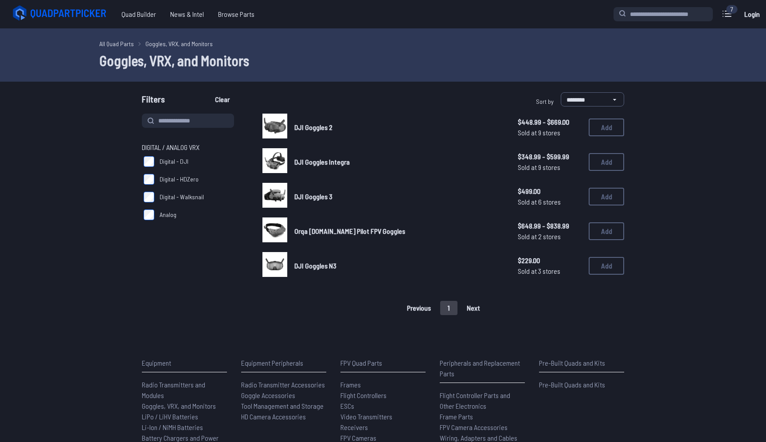
click at [338, 194] on link "DJI Goggles 3" at bounding box center [398, 196] width 209 height 11
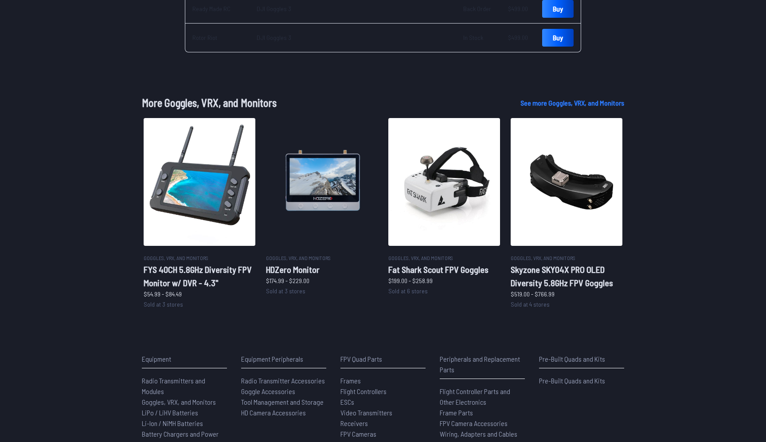
scroll to position [457, 0]
